Goal: Task Accomplishment & Management: Manage account settings

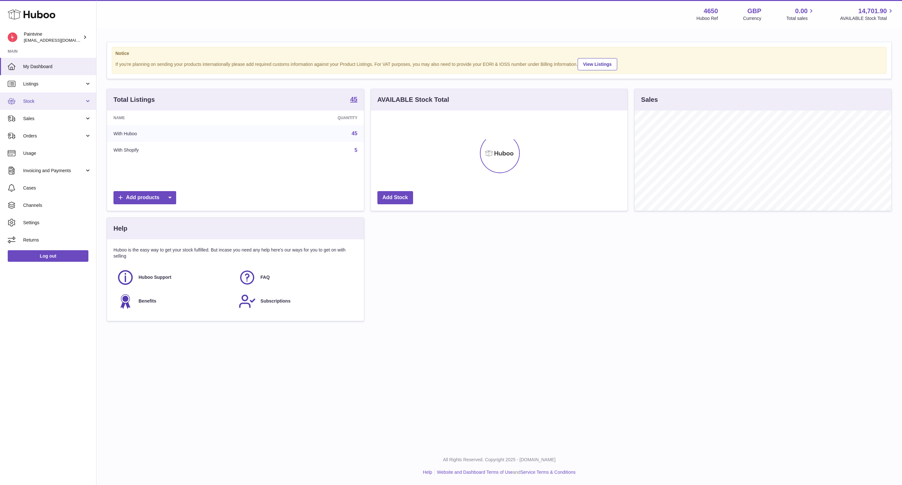
scroll to position [100, 256]
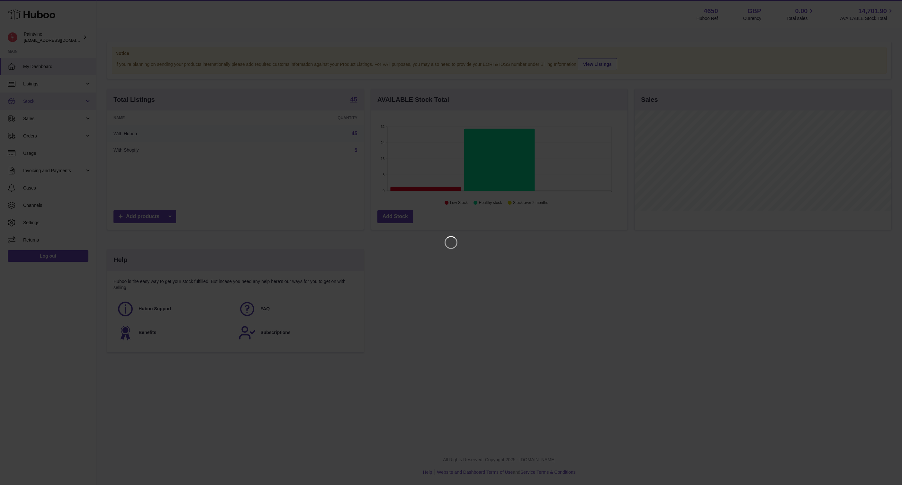
click at [39, 106] on iframe at bounding box center [451, 243] width 876 height 460
click at [885, 4] on icon "Close" at bounding box center [885, 6] width 8 height 8
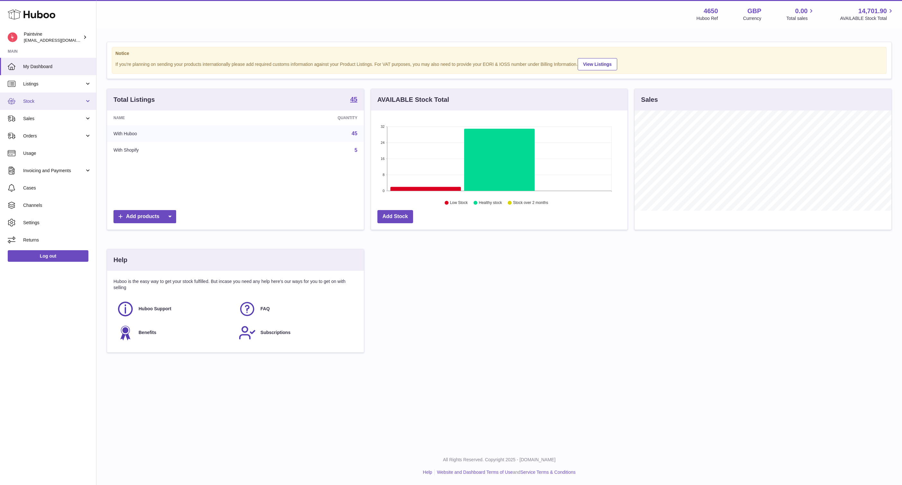
click at [58, 96] on link "Stock" at bounding box center [48, 101] width 96 height 17
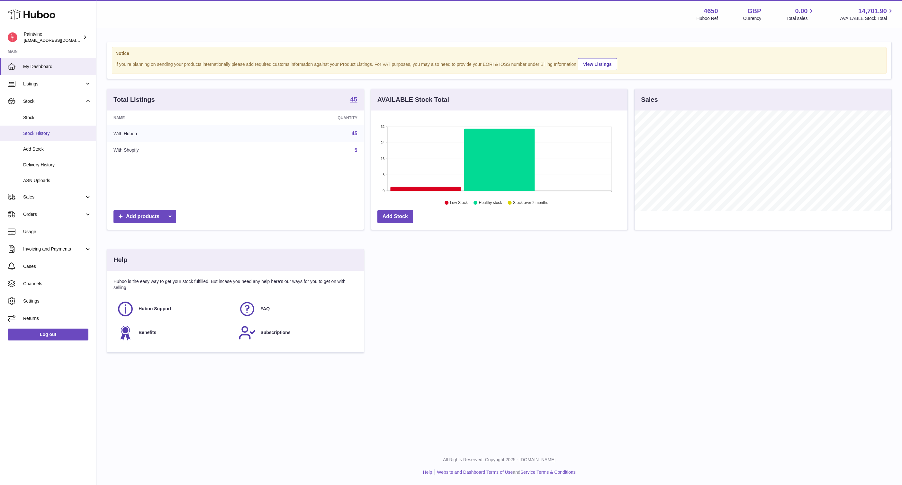
click at [53, 136] on span "Stock History" at bounding box center [57, 133] width 68 height 6
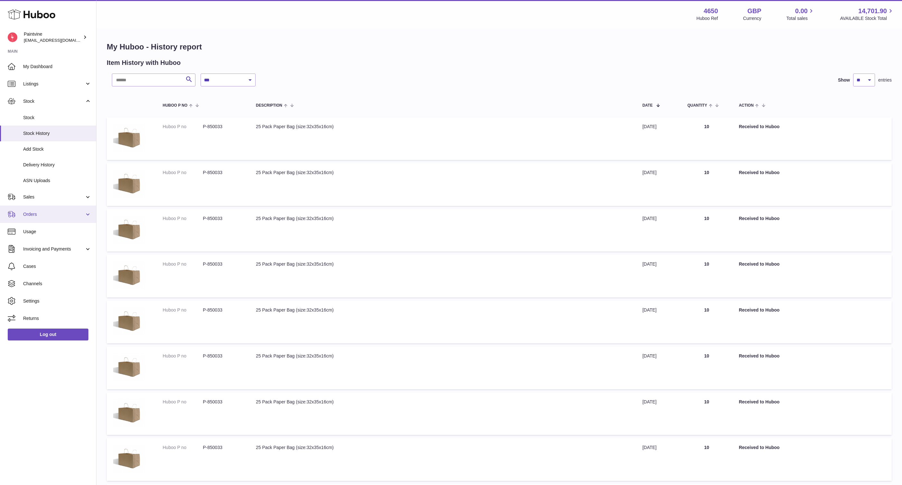
click at [37, 154] on link "Add Stock" at bounding box center [48, 149] width 96 height 16
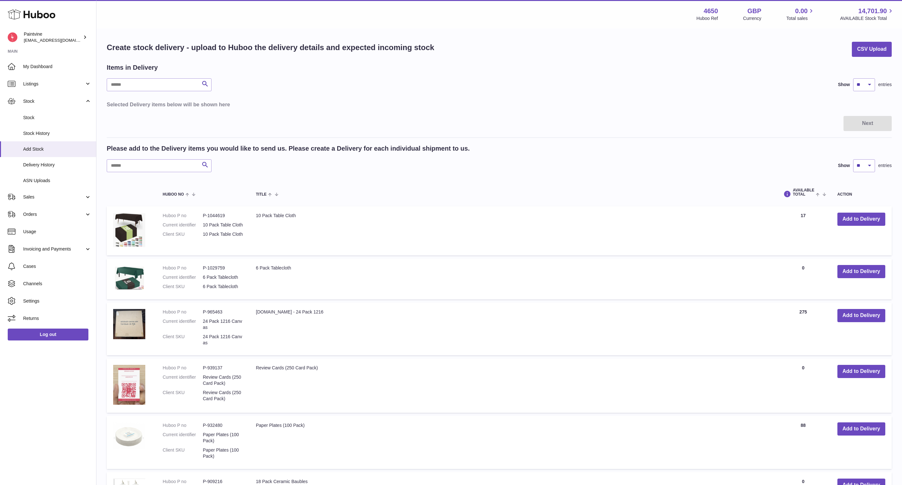
click at [136, 174] on div "Please add to the Delivery items you would like to send us. Please create a Del…" at bounding box center [499, 458] width 785 height 628
click at [126, 166] on input "text" at bounding box center [159, 165] width 105 height 13
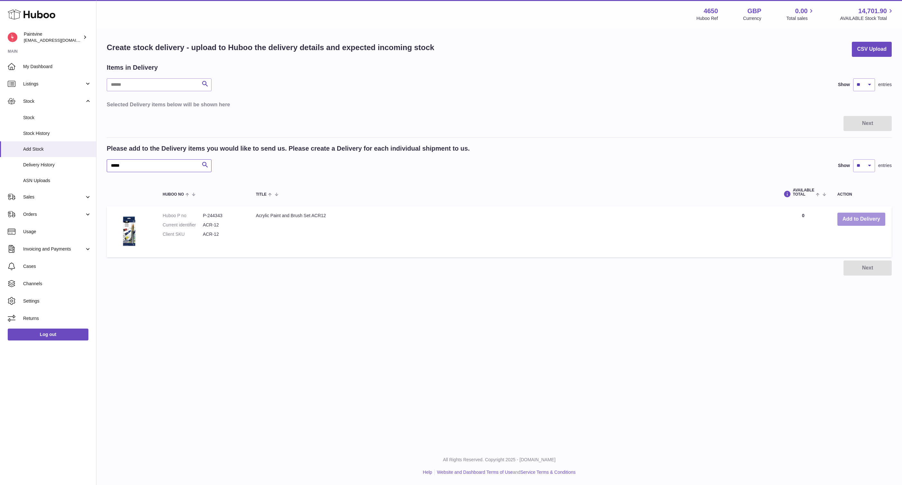
type input "*****"
click at [851, 224] on button "Add to Delivery" at bounding box center [861, 219] width 48 height 13
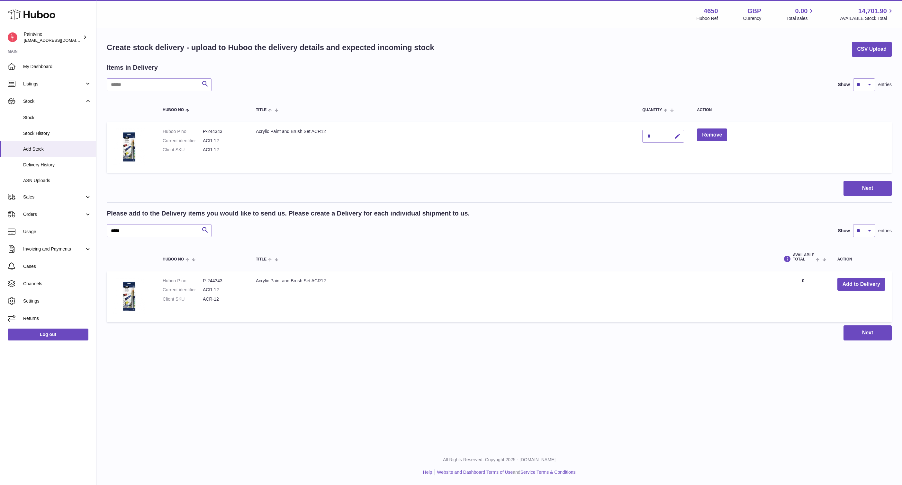
click at [680, 136] on icon "button" at bounding box center [677, 136] width 7 height 7
type input "***"
click at [676, 138] on icon "submit" at bounding box center [678, 136] width 6 height 6
click at [860, 191] on button "Next" at bounding box center [867, 188] width 48 height 15
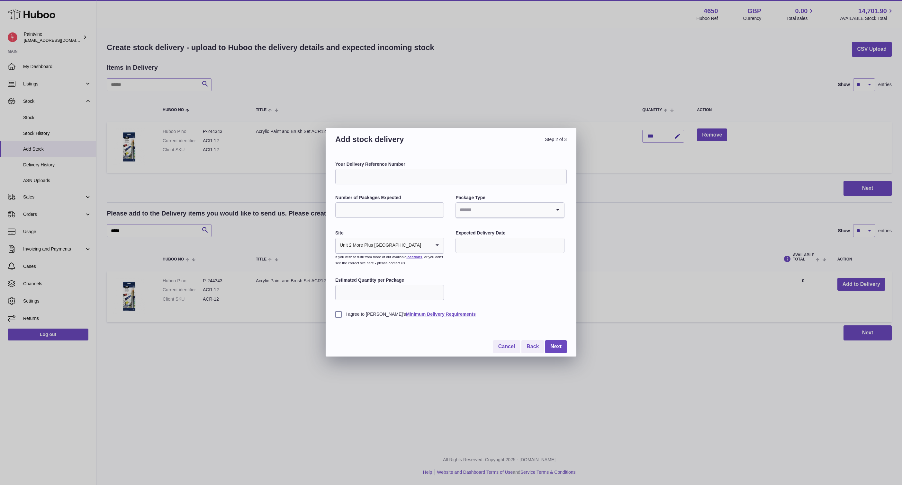
click at [404, 183] on input "Your Delivery Reference Number" at bounding box center [450, 176] width 231 height 15
click at [536, 199] on label "Package Type" at bounding box center [509, 198] width 109 height 6
click at [523, 207] on input "Search for option" at bounding box center [503, 210] width 95 height 15
click at [478, 253] on li "Boxes" at bounding box center [509, 253] width 107 height 13
click at [408, 204] on input "Number of Packages Expected" at bounding box center [389, 209] width 109 height 15
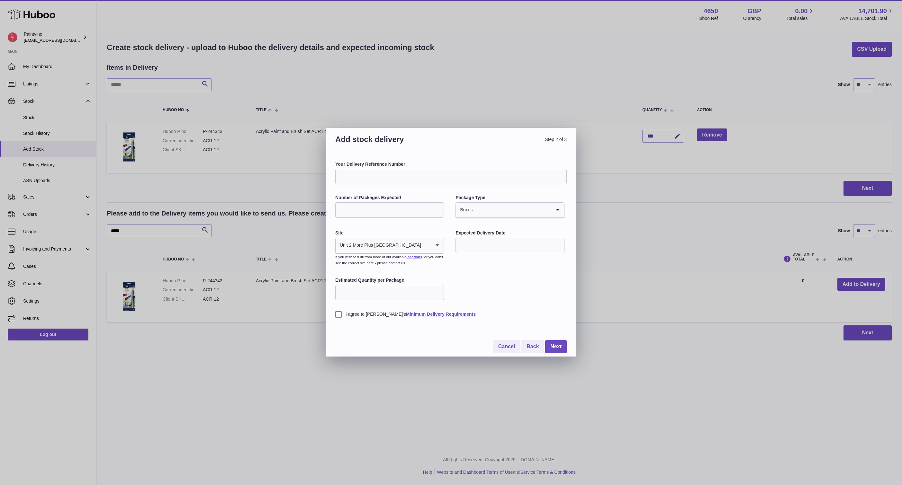
type input "*"
click at [397, 179] on input "Your Delivery Reference Number" at bounding box center [450, 176] width 231 height 15
click at [371, 238] on div "Unit 2 More Plus [GEOGRAPHIC_DATA]" at bounding box center [382, 245] width 95 height 15
click at [503, 296] on div "Your Delivery Reference Number Number of Packages Expected * Package Type Boxes…" at bounding box center [450, 239] width 231 height 156
click at [385, 290] on input "Estimated Quantity per Package" at bounding box center [389, 292] width 109 height 15
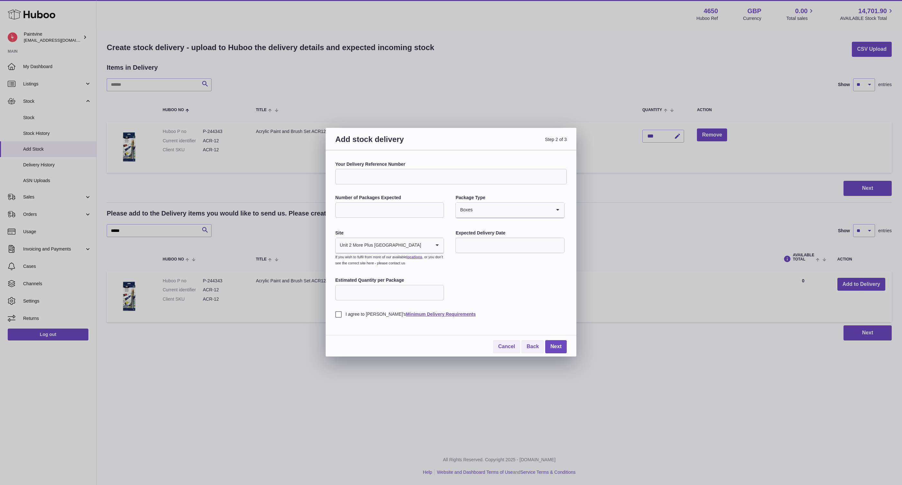
type input "**"
click at [341, 316] on label "I agree to [PERSON_NAME]'s Minimum Delivery Requirements" at bounding box center [450, 314] width 231 height 6
click at [562, 349] on link "Next" at bounding box center [556, 346] width 22 height 13
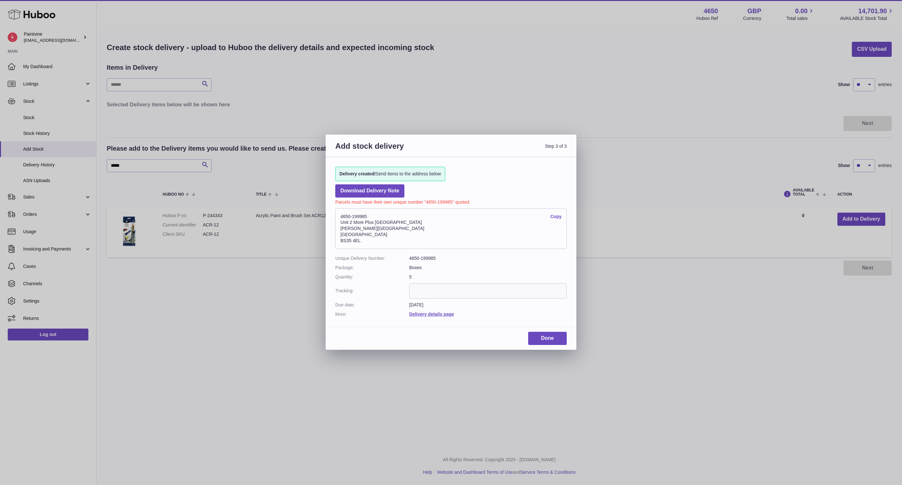
drag, startPoint x: 398, startPoint y: 244, endPoint x: 335, endPoint y: 212, distance: 71.1
click at [335, 212] on div "Delivery created! Send items to the address below Download Delivery Note Parcel…" at bounding box center [451, 238] width 251 height 163
copy address "4650-199985 Copy Unit 2 More [GEOGRAPHIC_DATA][PERSON_NAME]"
click at [541, 342] on link "Done" at bounding box center [547, 338] width 39 height 13
